Goal: Find contact information: Obtain details needed to contact an individual or organization

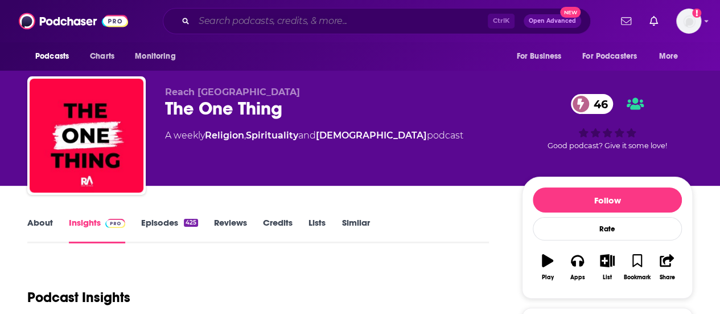
click at [286, 17] on input "Search podcasts, credits, & more..." at bounding box center [341, 21] width 294 height 18
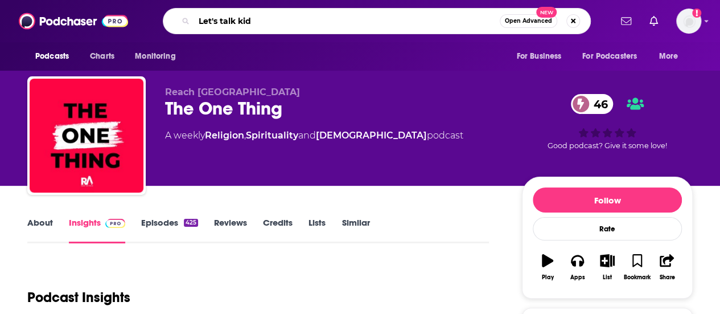
type input "Let's talk kids"
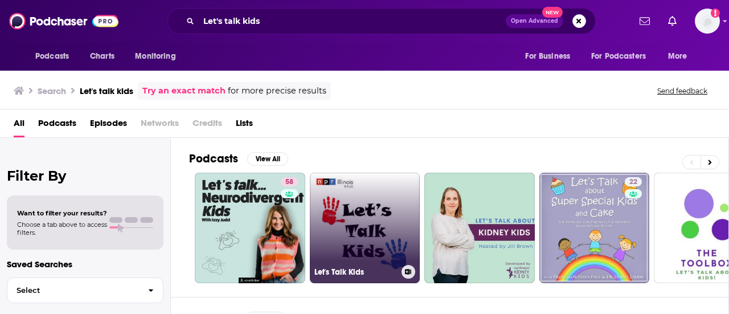
click at [322, 240] on link "Let's Talk Kids" at bounding box center [365, 228] width 110 height 110
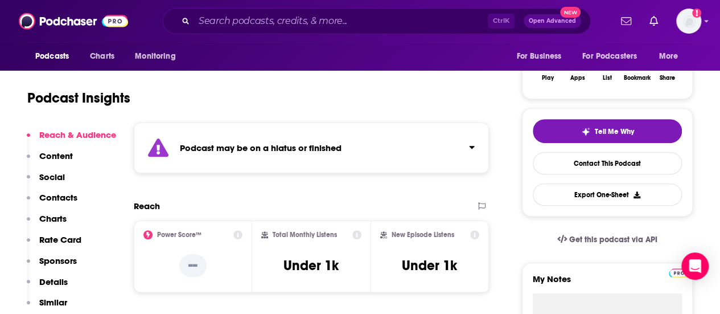
scroll to position [132, 0]
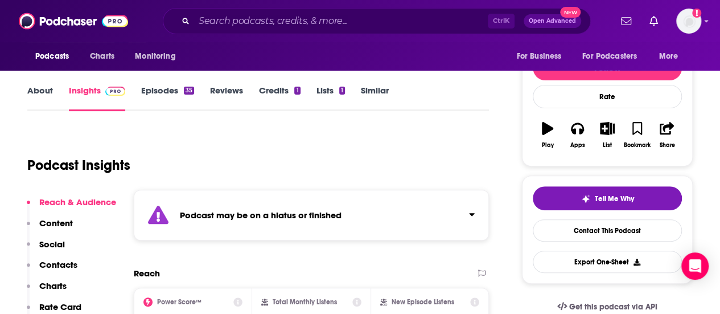
click at [48, 267] on p "Contacts" at bounding box center [58, 264] width 38 height 11
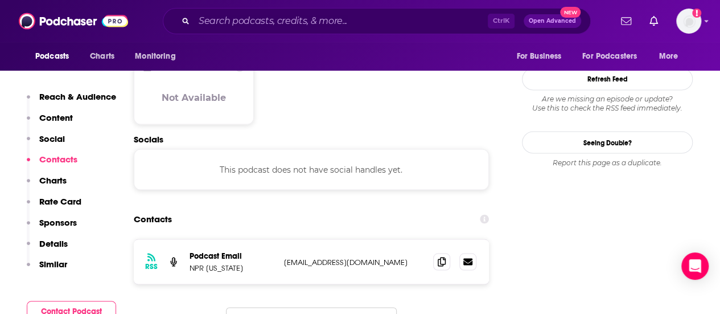
scroll to position [971, 0]
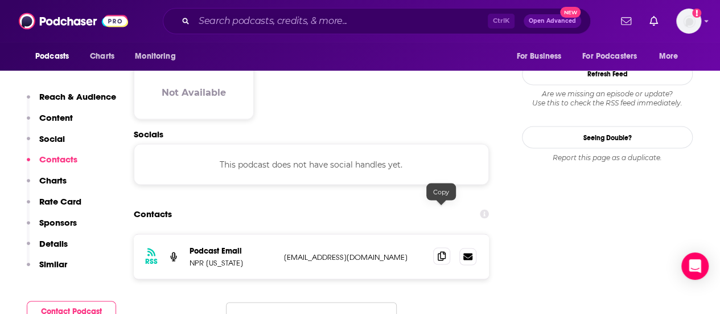
click at [443, 251] on icon at bounding box center [442, 255] width 8 height 9
